Goal: Task Accomplishment & Management: Manage account settings

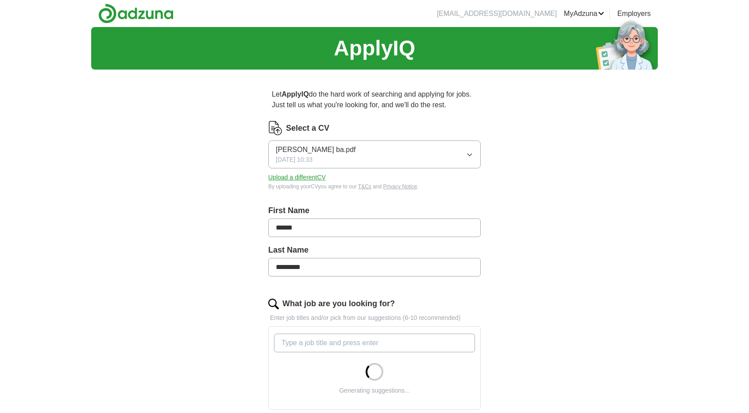
click at [359, 156] on button "[PERSON_NAME] ba.pdf [DATE] 10:33" at bounding box center [374, 154] width 213 height 28
click at [154, 281] on div "ApplyIQ Let ApplyIQ do the hard work of searching and applying for jobs. Just t…" at bounding box center [374, 349] width 567 height 644
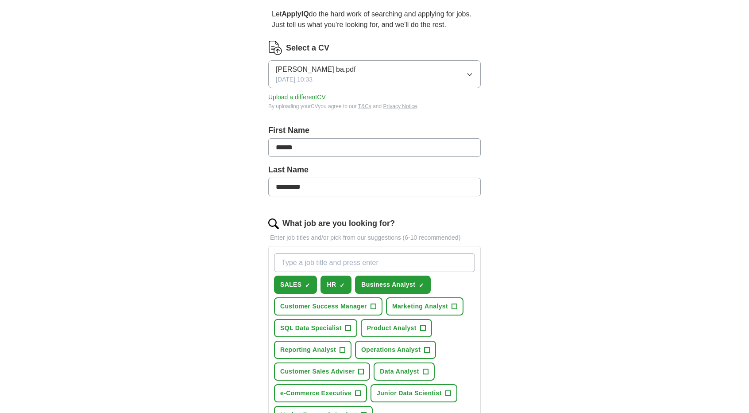
scroll to position [82, 0]
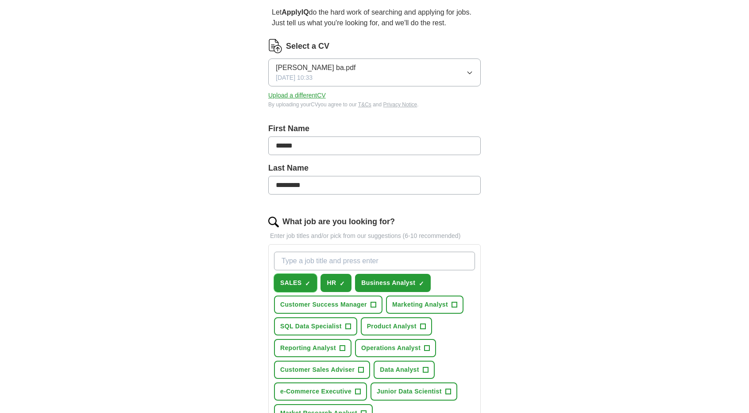
click at [0, 0] on span "×" at bounding box center [0, 0] width 0 height 0
click at [340, 80] on div "[PERSON_NAME] ba.pdf [DATE] 10:33" at bounding box center [316, 72] width 80 height 20
click at [229, 152] on div "ApplyIQ Let ApplyIQ do the hard work of searching and applying for jobs. Just t…" at bounding box center [374, 324] width 567 height 758
click at [305, 95] on button "Upload a different CV" at bounding box center [297, 95] width 58 height 9
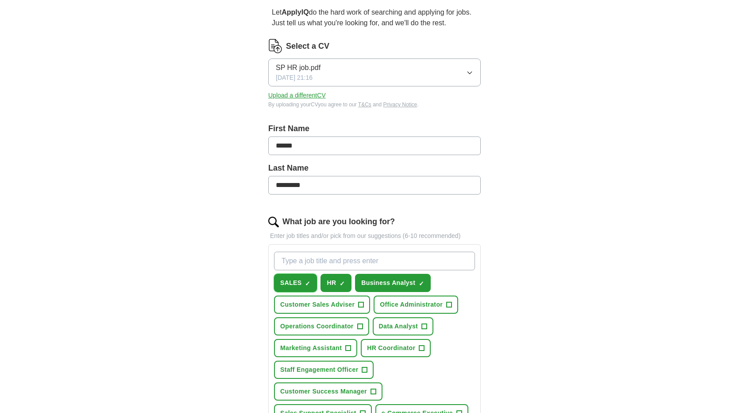
click at [0, 0] on span "×" at bounding box center [0, 0] width 0 height 0
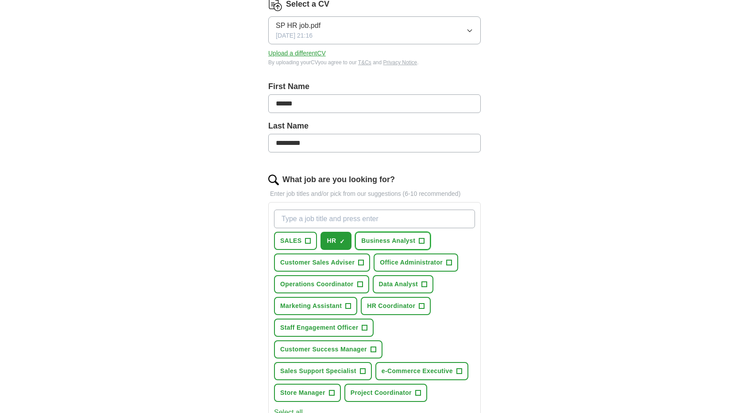
scroll to position [124, 0]
click at [422, 303] on span "+" at bounding box center [421, 305] width 5 height 7
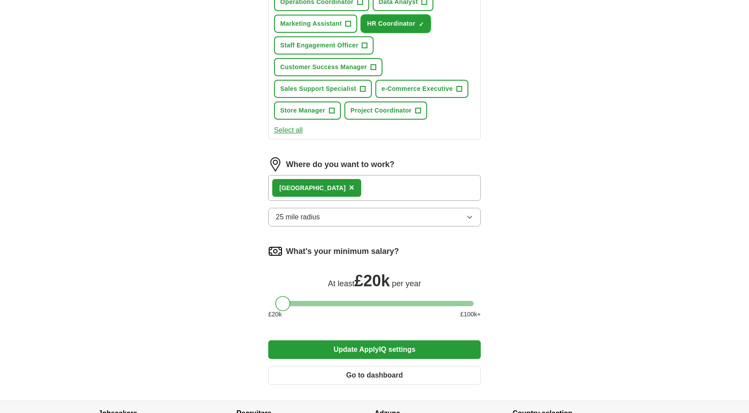
scroll to position [407, 0]
click at [355, 349] on button "Update ApplyIQ settings" at bounding box center [374, 349] width 213 height 19
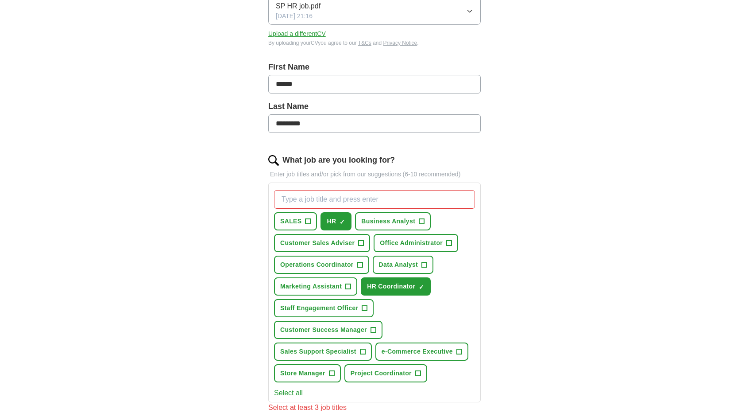
scroll to position [141, 0]
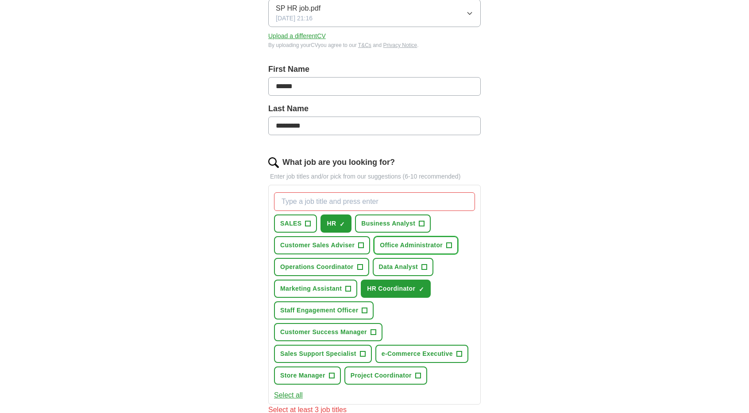
click at [439, 248] on span "Office Administrator" at bounding box center [411, 244] width 63 height 9
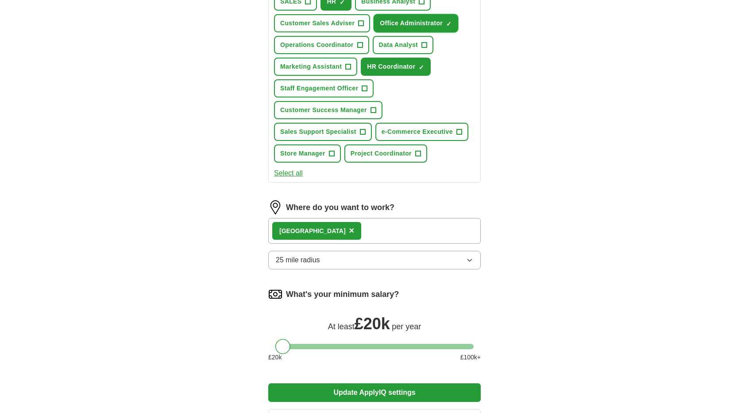
scroll to position [490, 0]
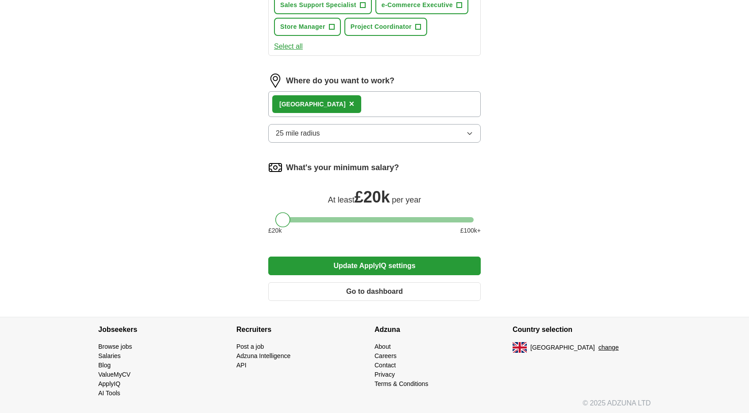
click at [389, 267] on button "Update ApplyIQ settings" at bounding box center [374, 265] width 213 height 19
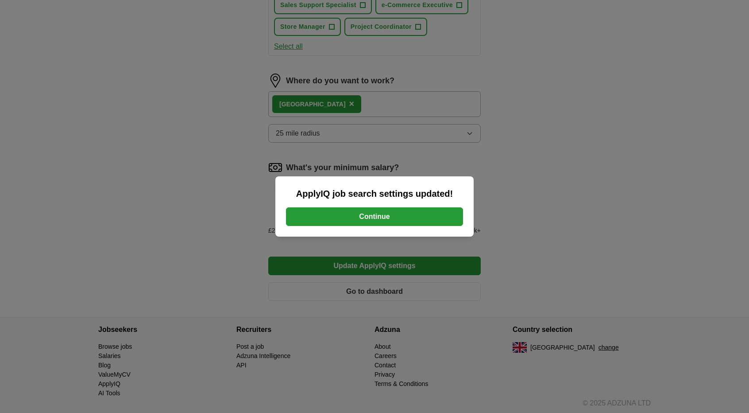
click at [379, 218] on button "Continue" at bounding box center [374, 216] width 177 height 19
